Goal: Information Seeking & Learning: Learn about a topic

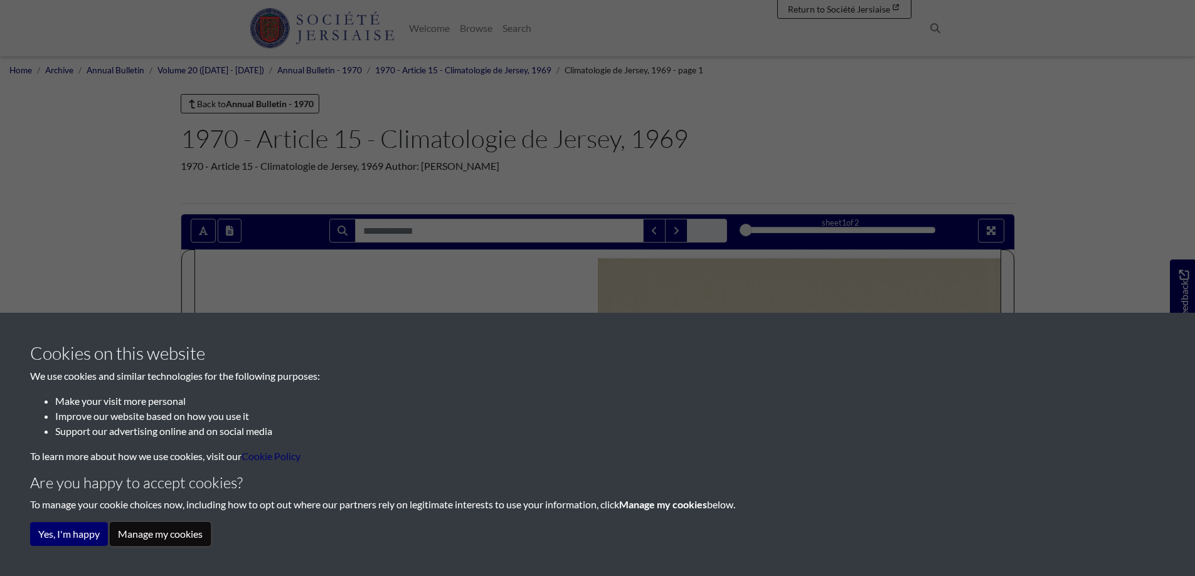
click at [181, 534] on button "Manage my cookies" at bounding box center [160, 534] width 101 height 24
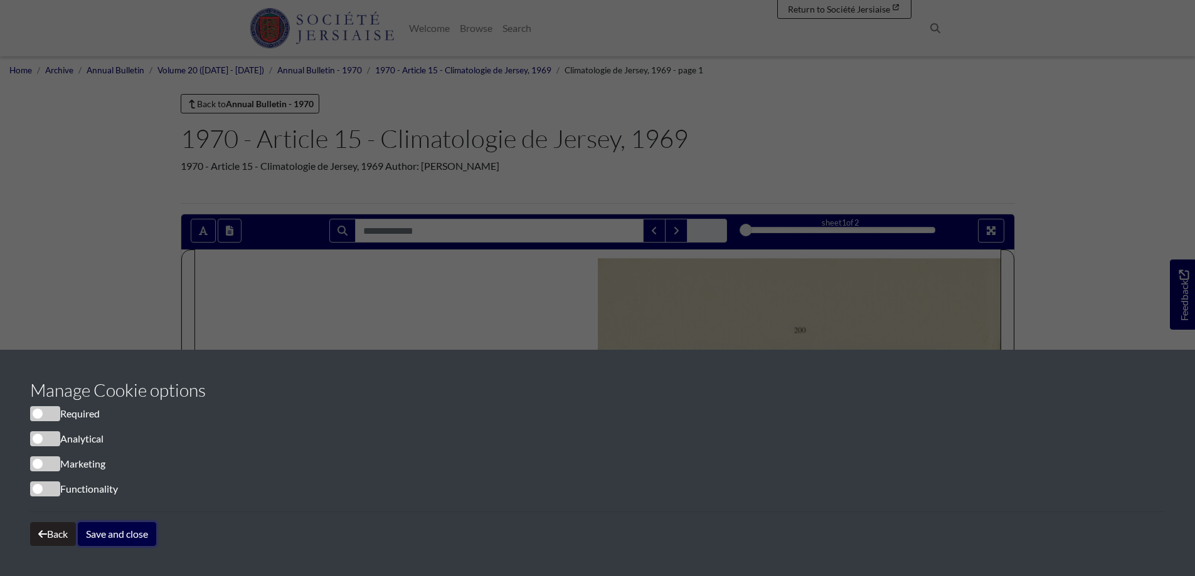
click at [113, 535] on button "Save and close" at bounding box center [117, 534] width 78 height 24
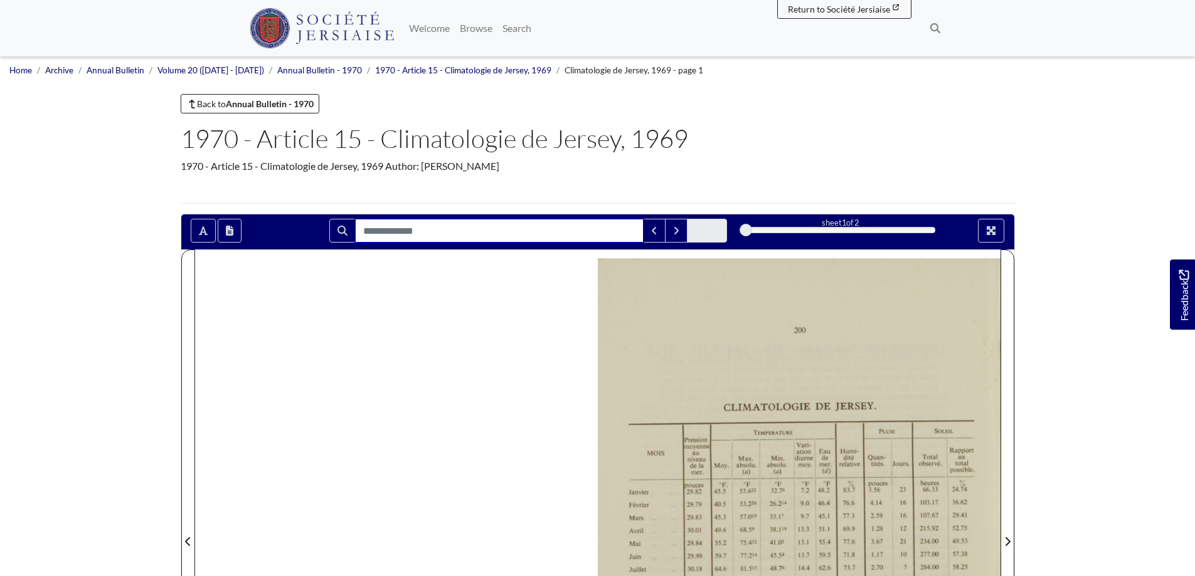
click at [428, 231] on input "Search for" at bounding box center [499, 231] width 288 height 24
type input "***"
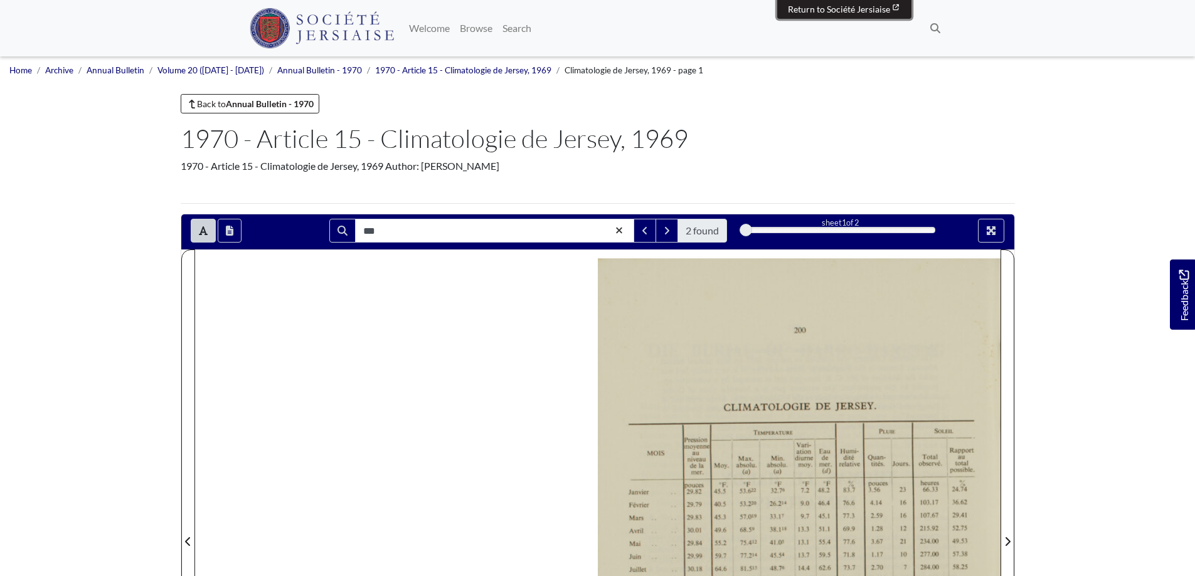
click at [818, 14] on span "Return to Société Jersiaise" at bounding box center [839, 9] width 102 height 11
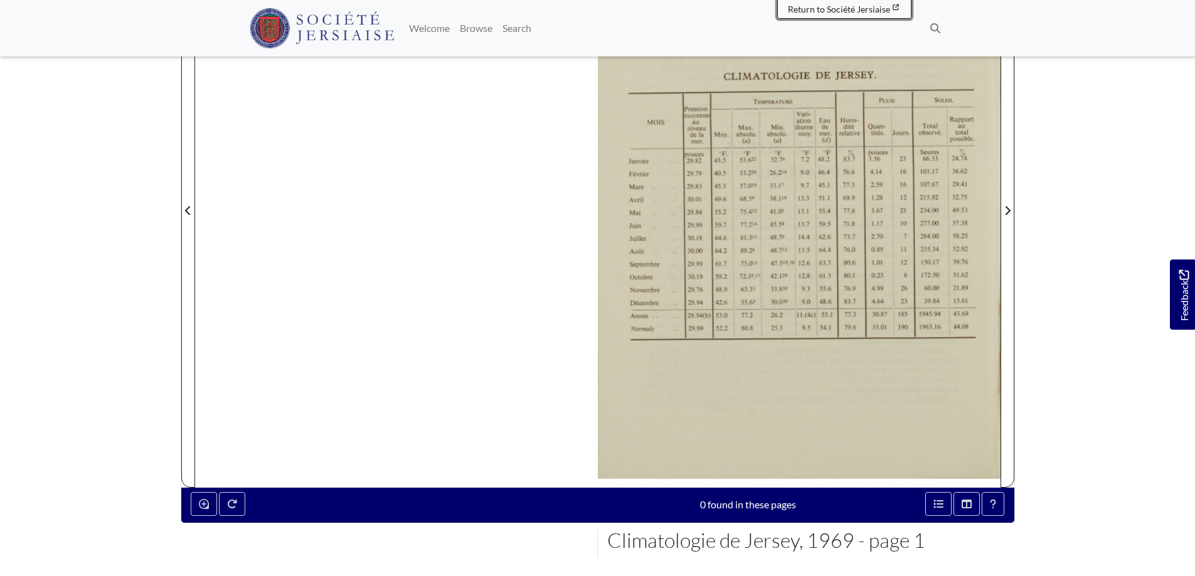
scroll to position [314, 0]
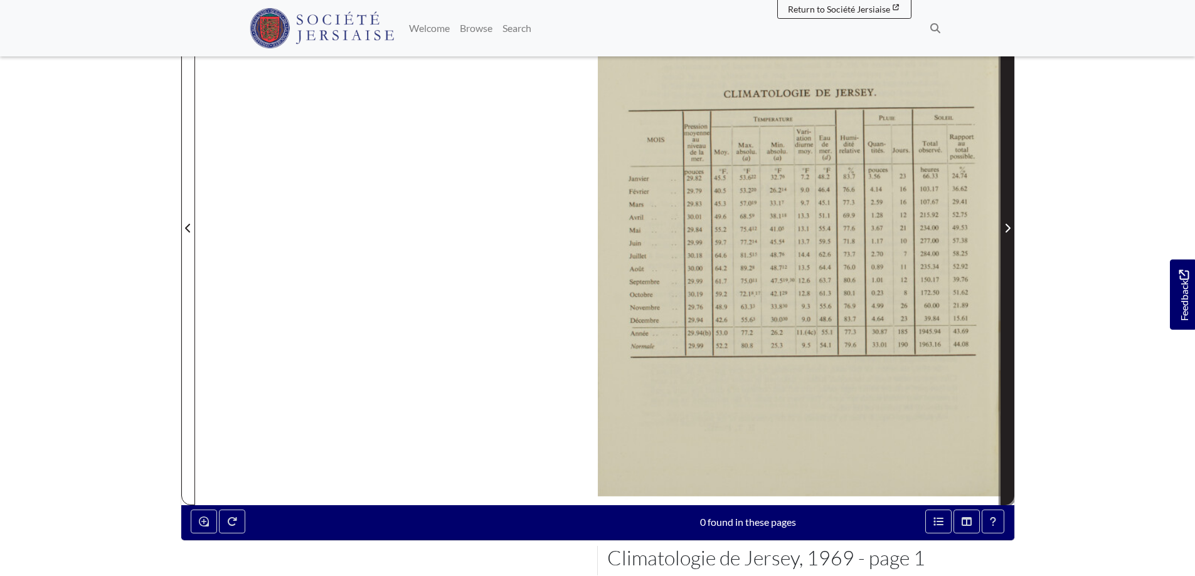
click at [1009, 227] on icon "Next Page" at bounding box center [1007, 228] width 6 height 10
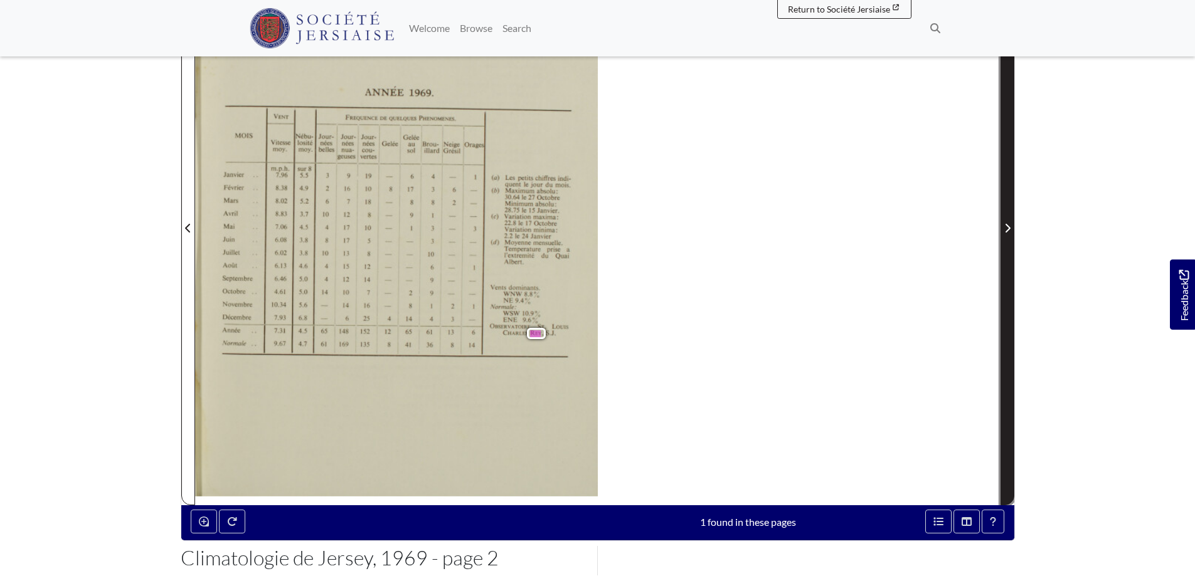
click at [1009, 227] on icon "Next Page" at bounding box center [1007, 228] width 6 height 10
